Goal: Task Accomplishment & Management: Manage account settings

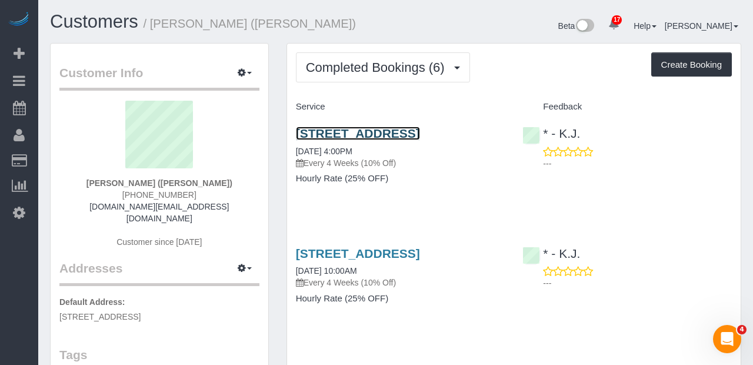
click at [420, 132] on link "[STREET_ADDRESS]" at bounding box center [358, 133] width 124 height 14
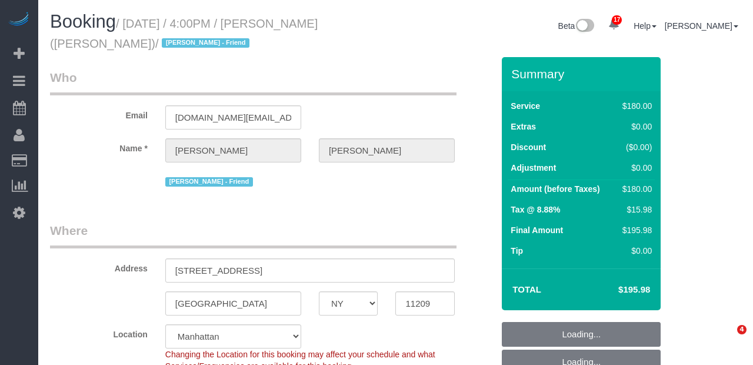
select select "NY"
select select "number:89"
select select "number:90"
select select "number:13"
select select "number:7"
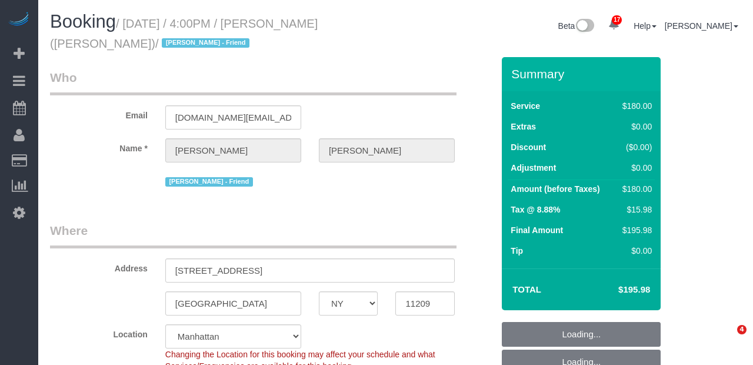
select select "string:[GEOGRAPHIC_DATA]"
select select "object:1513"
select select "180"
select select "spot1"
